Goal: Information Seeking & Learning: Find specific fact

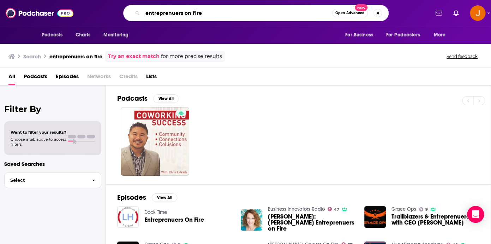
click at [179, 11] on input "entreprenuers on fire" at bounding box center [238, 12] width 190 height 11
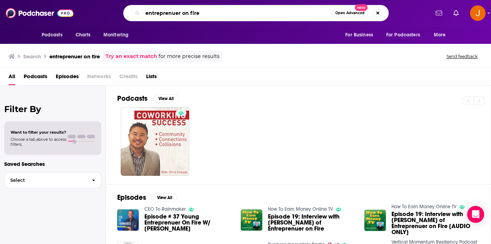
drag, startPoint x: 163, startPoint y: 15, endPoint x: 98, endPoint y: 15, distance: 65.7
click at [143, 15] on input "entreprenuer on fire" at bounding box center [238, 12] width 190 height 11
type input "EOF"
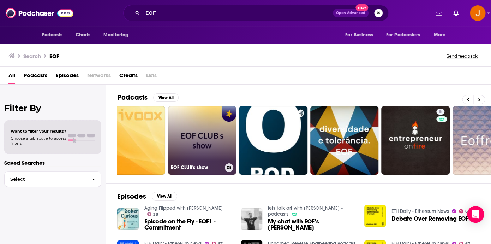
scroll to position [0, 35]
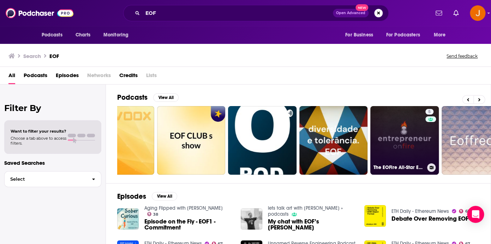
click at [422, 160] on link "5 The EOFire All-Star Edition" at bounding box center [404, 140] width 68 height 68
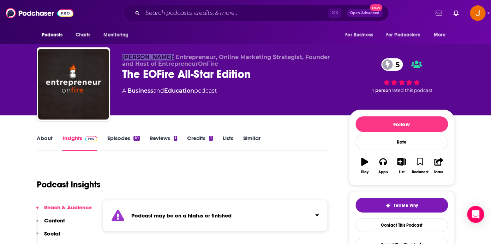
drag, startPoint x: 120, startPoint y: 56, endPoint x: 171, endPoint y: 60, distance: 51.3
click at [171, 60] on div "John Lee Dumas: Entrepreneur, Online Marketing Strategist, Founder and Host of …" at bounding box center [246, 85] width 418 height 76
copy span "John Lee Dumas"
click at [161, 18] on input "Search podcasts, credits, & more..." at bounding box center [236, 12] width 186 height 11
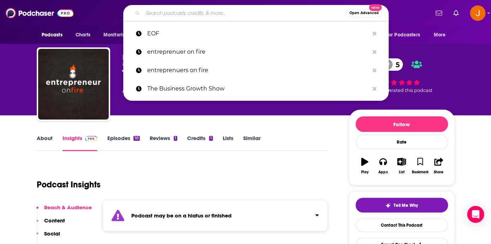
paste input "John Lee Dumas"
type input "John Lee Dumas"
